Goal: Task Accomplishment & Management: Use online tool/utility

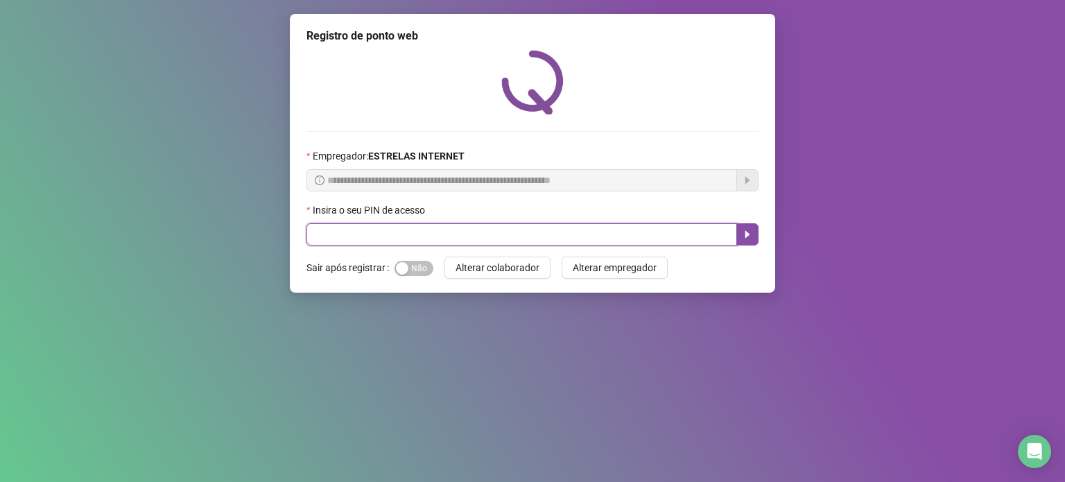
click at [399, 238] on input "text" at bounding box center [521, 234] width 431 height 22
type input "*****"
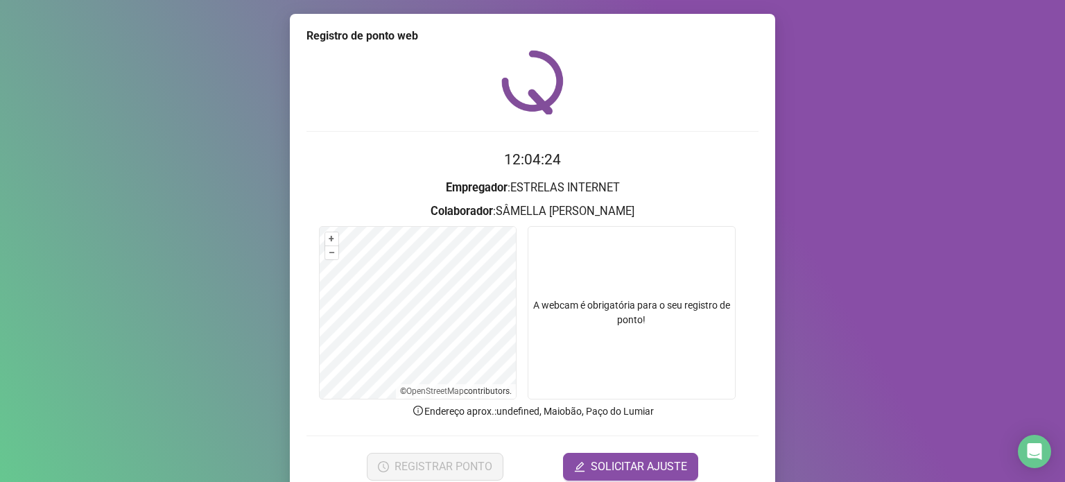
drag, startPoint x: 527, startPoint y: 284, endPoint x: 560, endPoint y: 285, distance: 33.3
click at [548, 284] on video at bounding box center [632, 312] width 208 height 173
click at [612, 300] on video at bounding box center [632, 312] width 208 height 173
click at [613, 300] on video at bounding box center [632, 312] width 208 height 173
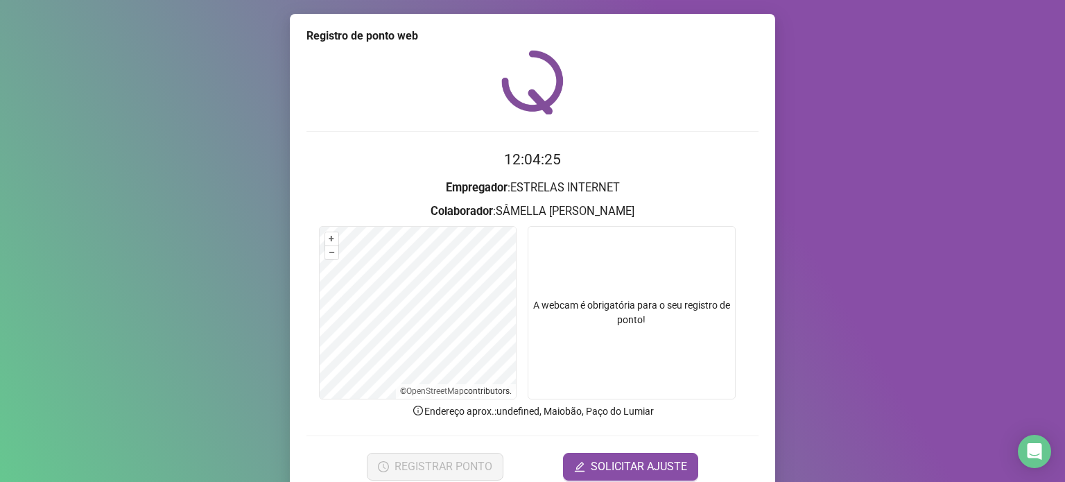
click at [613, 301] on video at bounding box center [632, 312] width 208 height 173
click at [616, 302] on video at bounding box center [632, 312] width 208 height 173
click at [616, 299] on video at bounding box center [632, 312] width 208 height 173
drag, startPoint x: 600, startPoint y: 336, endPoint x: 594, endPoint y: 349, distance: 14.0
click at [596, 344] on video at bounding box center [632, 312] width 208 height 173
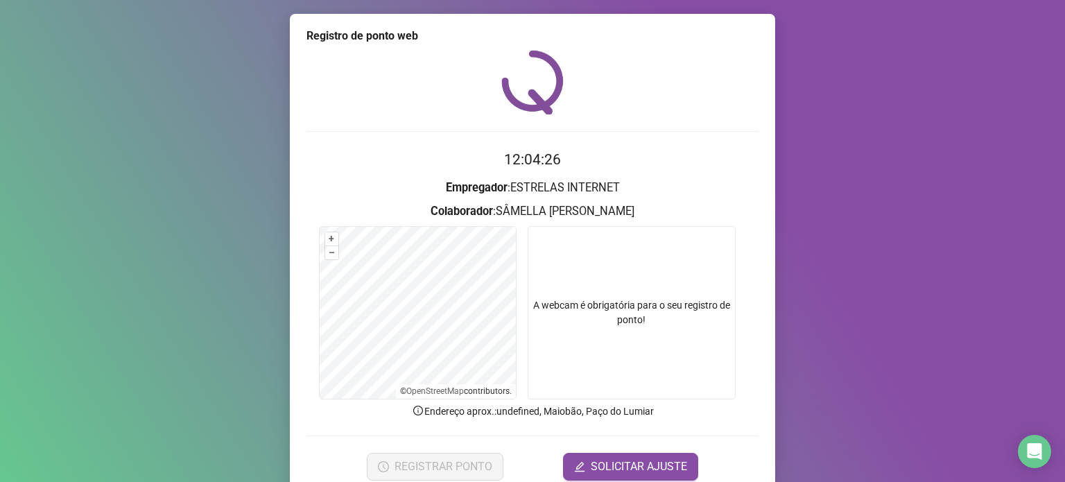
click at [601, 376] on video at bounding box center [632, 312] width 208 height 173
click at [608, 327] on video at bounding box center [632, 312] width 208 height 173
click at [609, 325] on video at bounding box center [632, 312] width 208 height 173
click at [610, 325] on video at bounding box center [632, 312] width 208 height 173
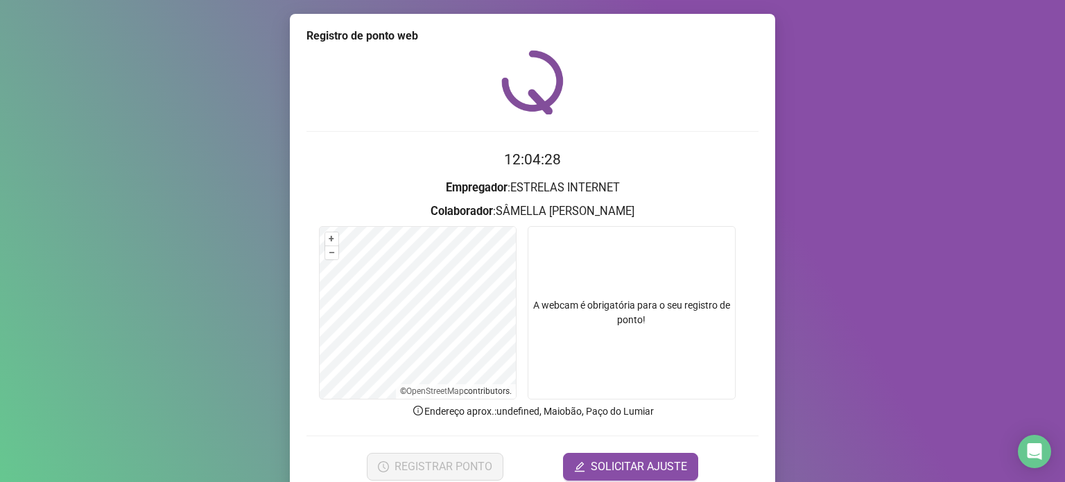
click at [602, 325] on video at bounding box center [632, 312] width 208 height 173
click at [610, 313] on video at bounding box center [632, 312] width 208 height 173
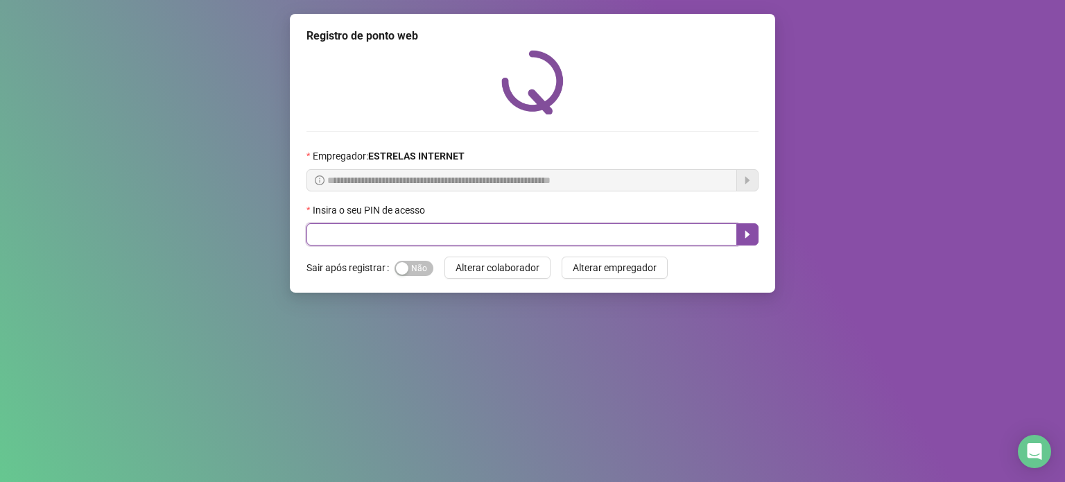
click at [491, 235] on input "text" at bounding box center [521, 234] width 431 height 22
type input "*****"
click at [403, 224] on span at bounding box center [532, 234] width 452 height 22
click at [411, 238] on input "text" at bounding box center [521, 234] width 431 height 22
type input "*****"
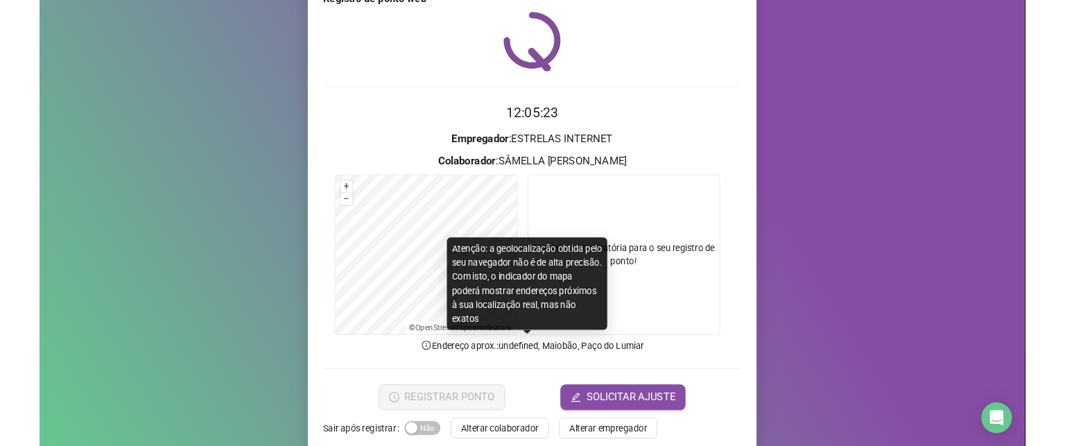
scroll to position [58, 0]
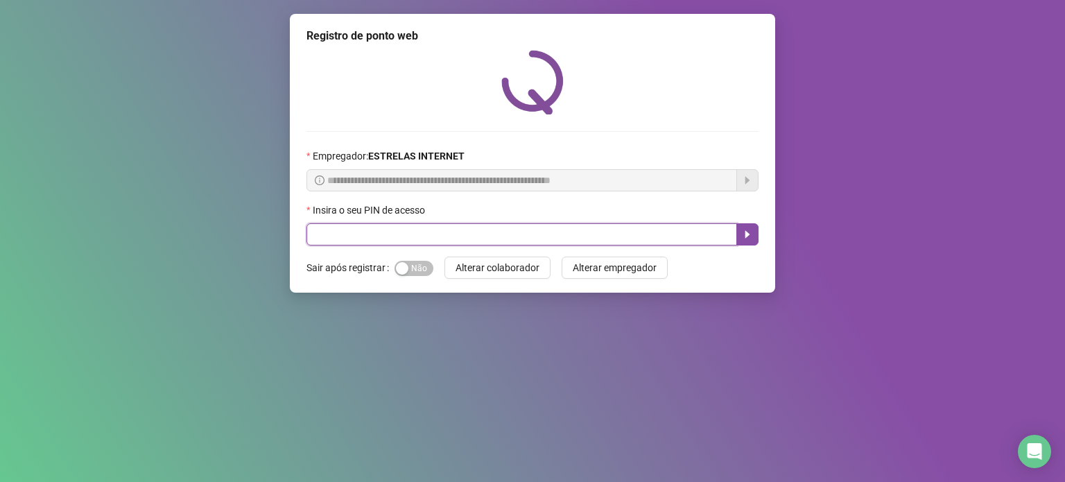
click at [587, 231] on input "text" at bounding box center [521, 234] width 431 height 22
type input "*****"
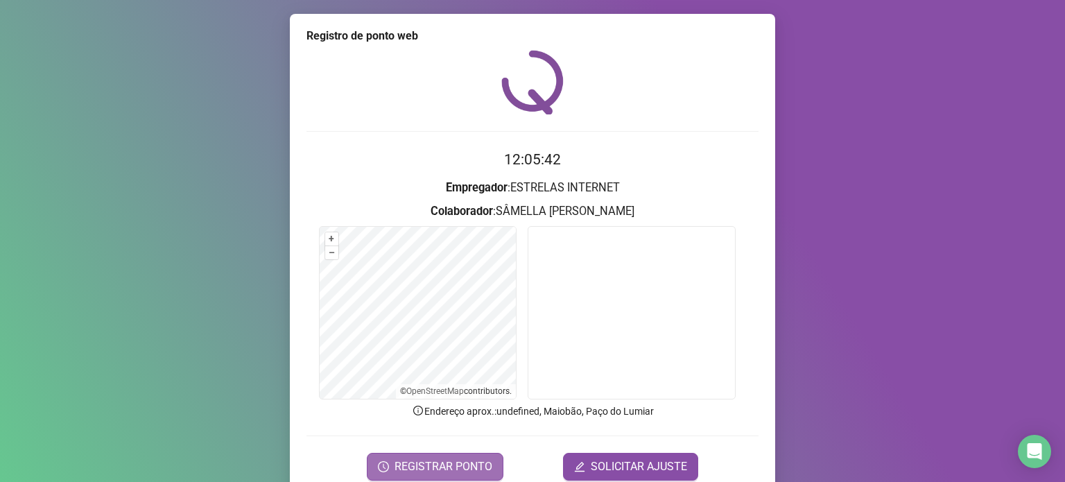
click at [435, 458] on span "REGISTRAR PONTO" at bounding box center [444, 466] width 98 height 17
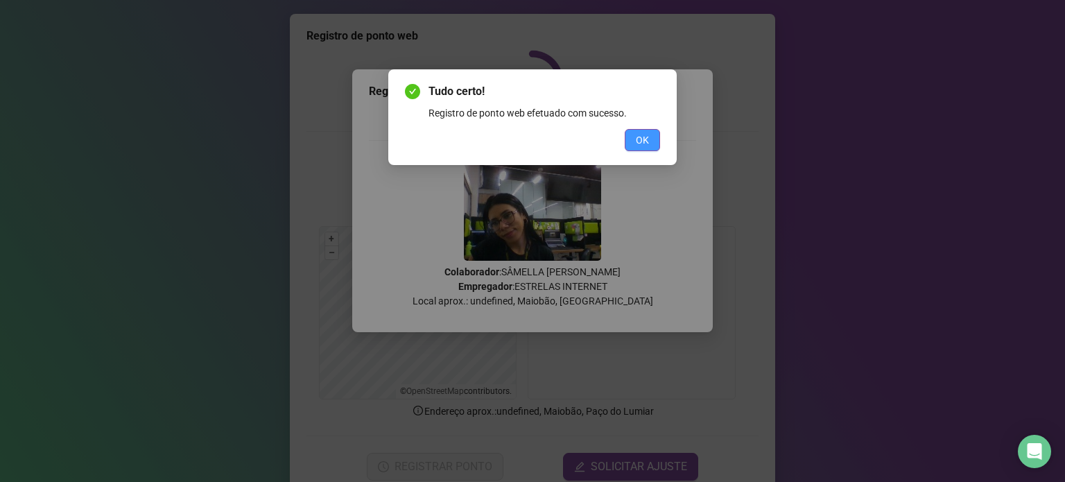
click at [646, 139] on span "OK" at bounding box center [642, 139] width 13 height 15
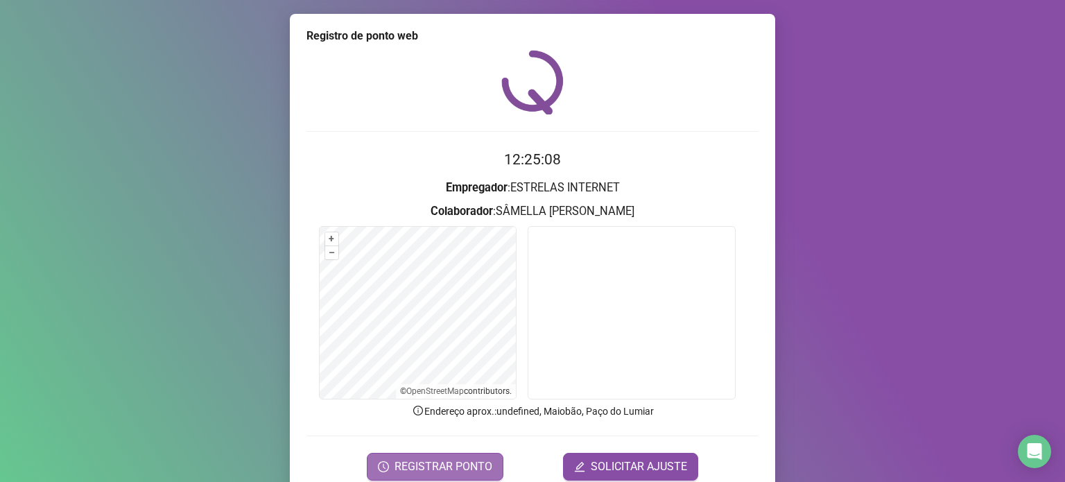
click at [438, 468] on span "REGISTRAR PONTO" at bounding box center [444, 466] width 98 height 17
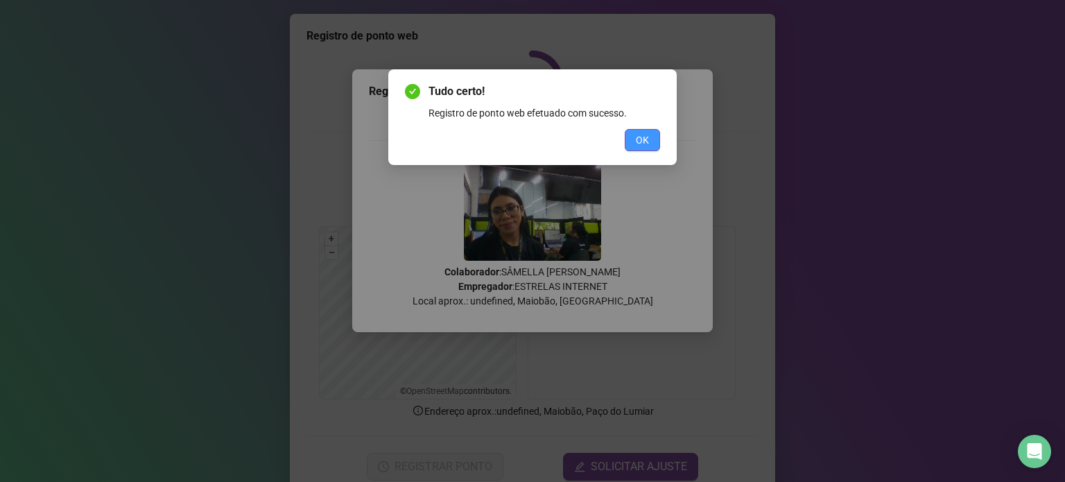
click at [637, 135] on span "OK" at bounding box center [642, 139] width 13 height 15
